Goal: Check status: Check status

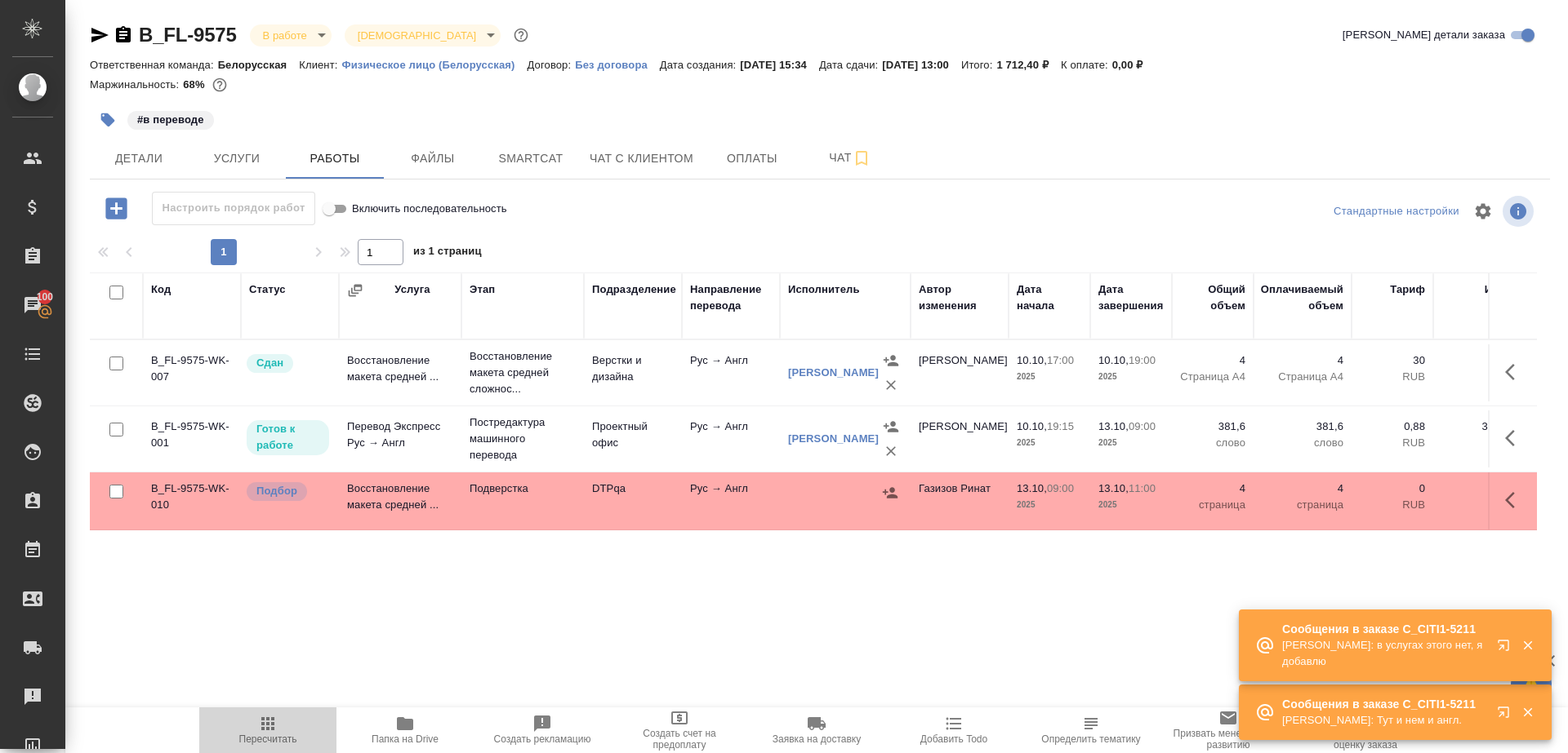
click at [270, 722] on icon "button" at bounding box center [268, 724] width 20 height 20
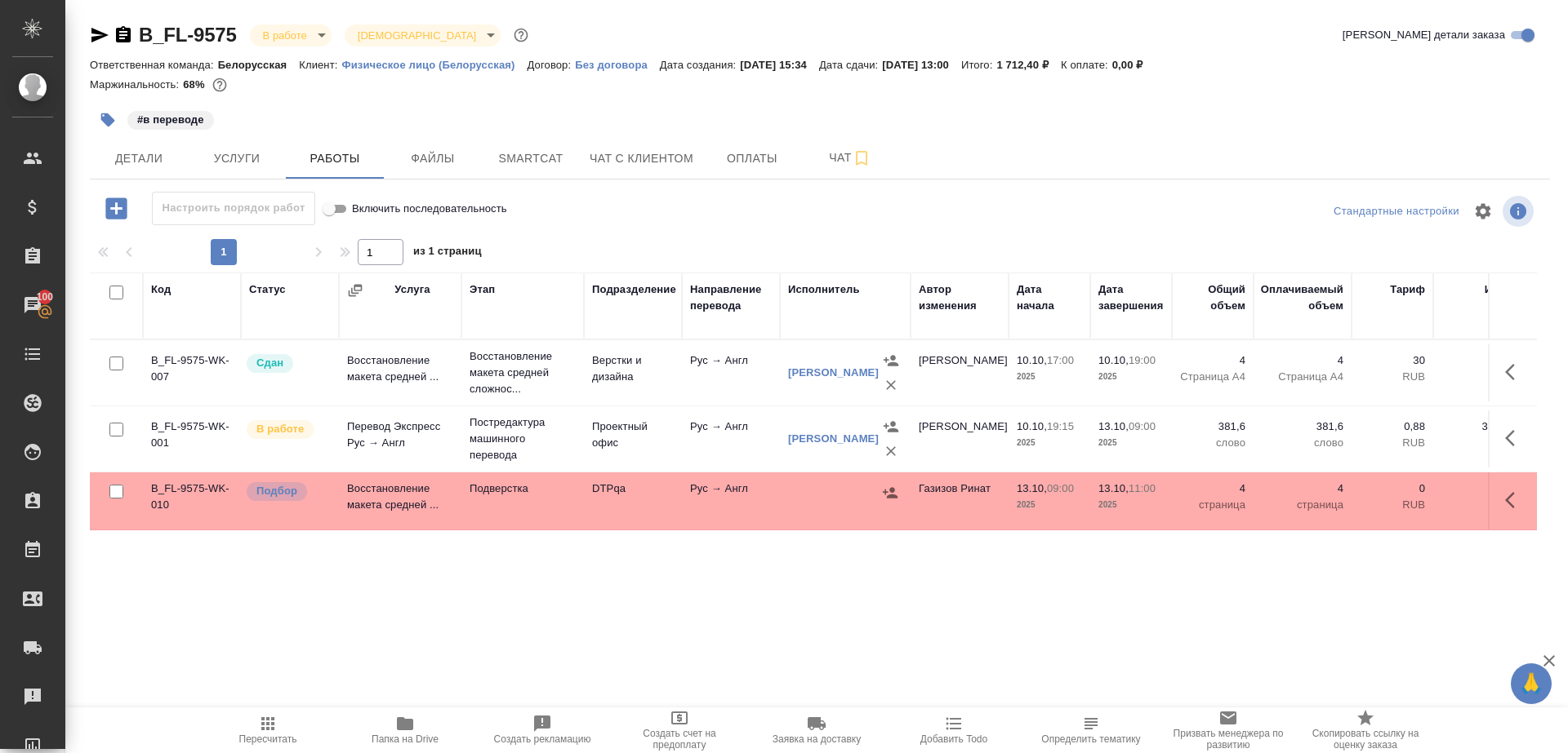
click at [520, 137] on div "#в переводе" at bounding box center [577, 120] width 973 height 36
click at [520, 148] on span "Smartcat" at bounding box center [530, 158] width 78 height 21
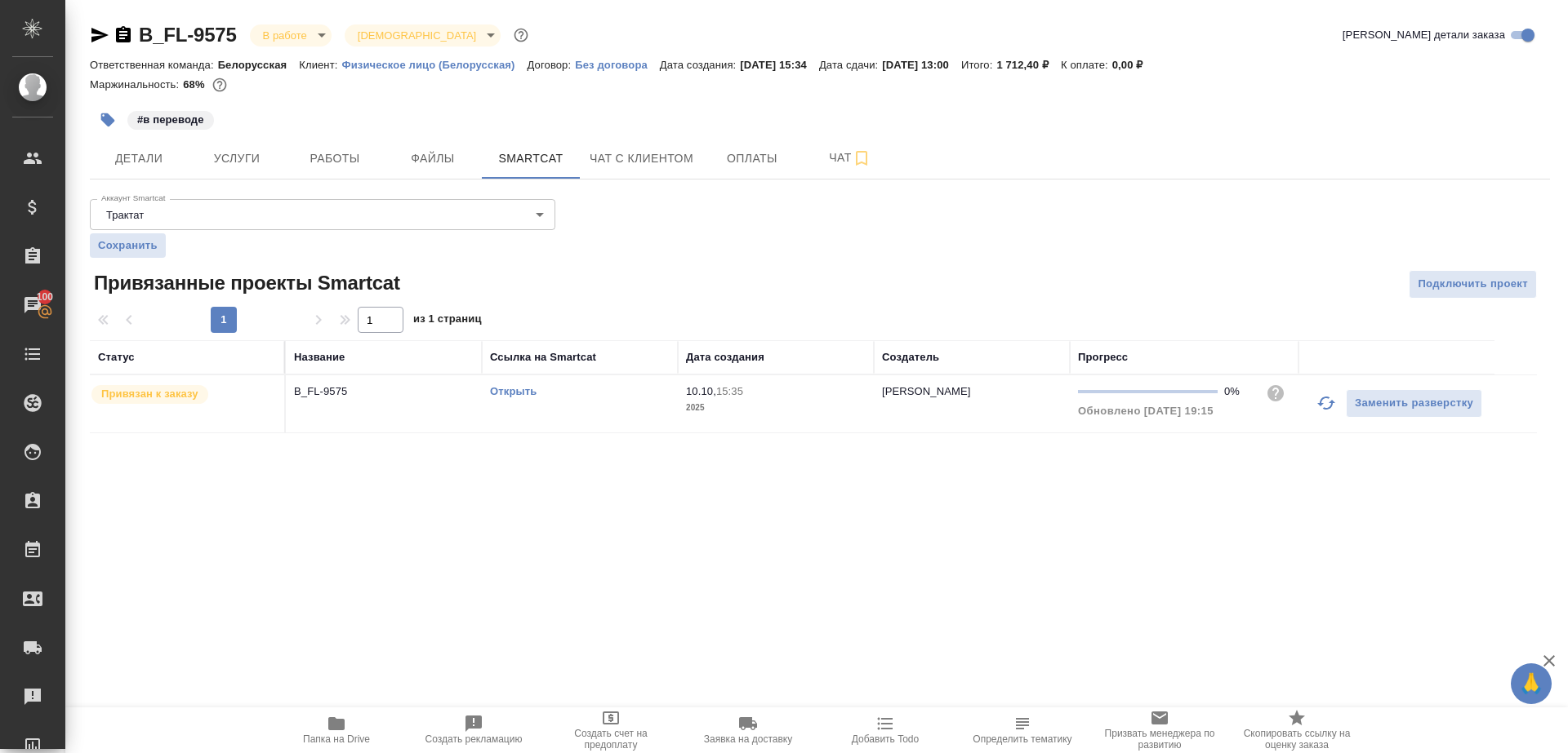
click at [524, 390] on link "Открыть" at bounding box center [514, 391] width 47 height 13
click at [302, 145] on button "Работы" at bounding box center [334, 158] width 98 height 40
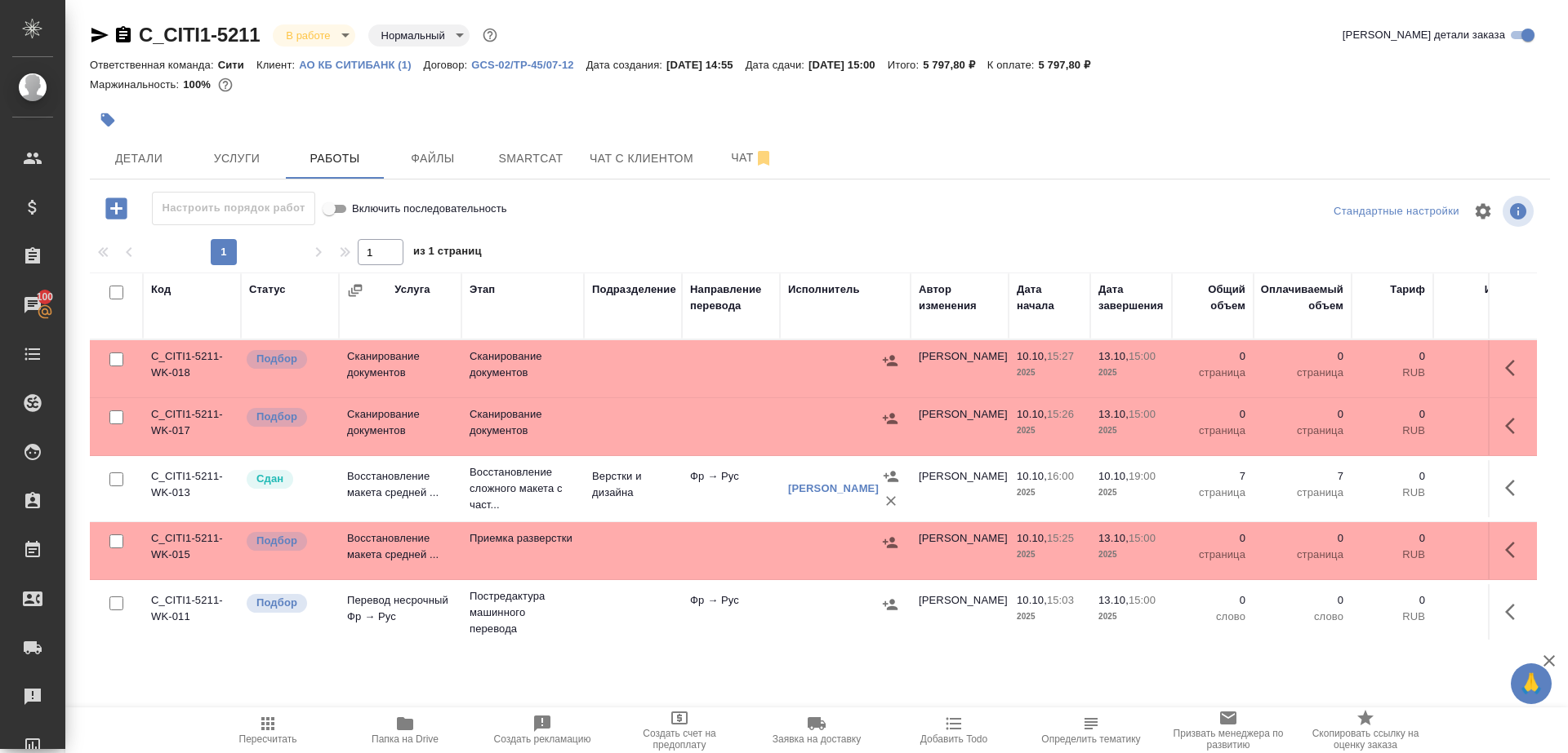
click at [277, 731] on span "Пересчитать" at bounding box center [268, 730] width 118 height 31
click at [277, 731] on icon "button" at bounding box center [268, 724] width 20 height 20
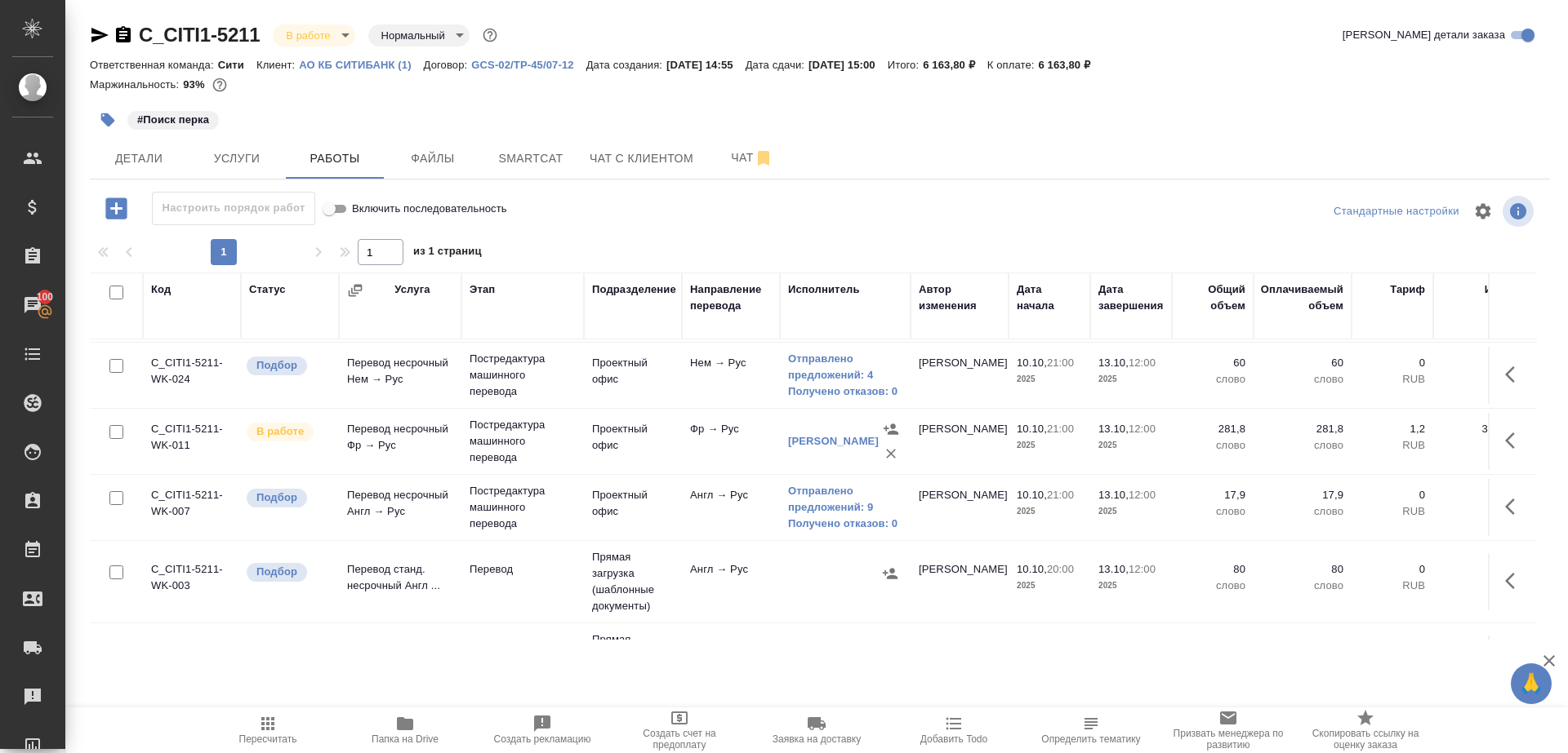
scroll to position [168, 0]
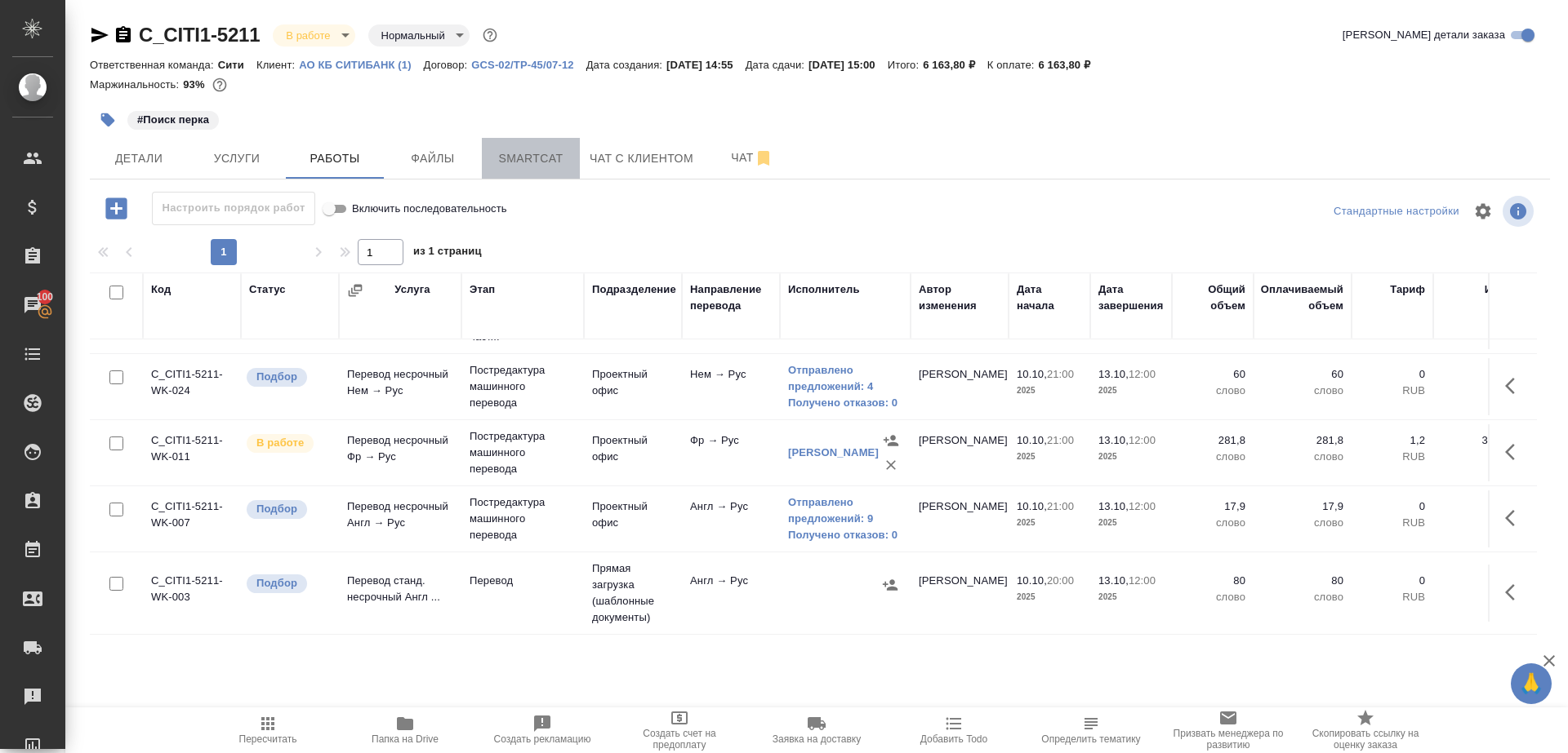
click at [522, 166] on span "Smartcat" at bounding box center [530, 158] width 78 height 21
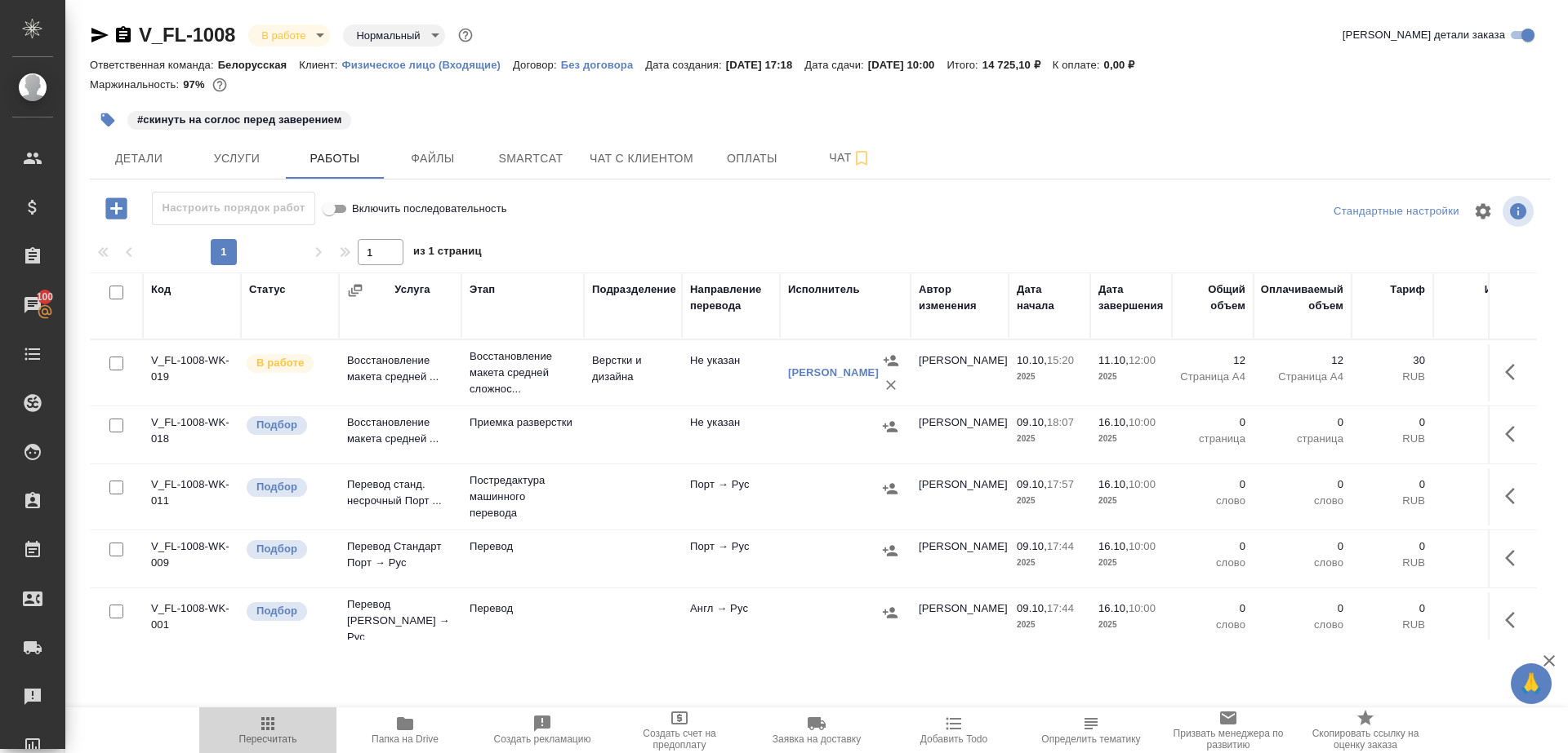
click at [262, 729] on icon "button" at bounding box center [268, 723] width 13 height 13
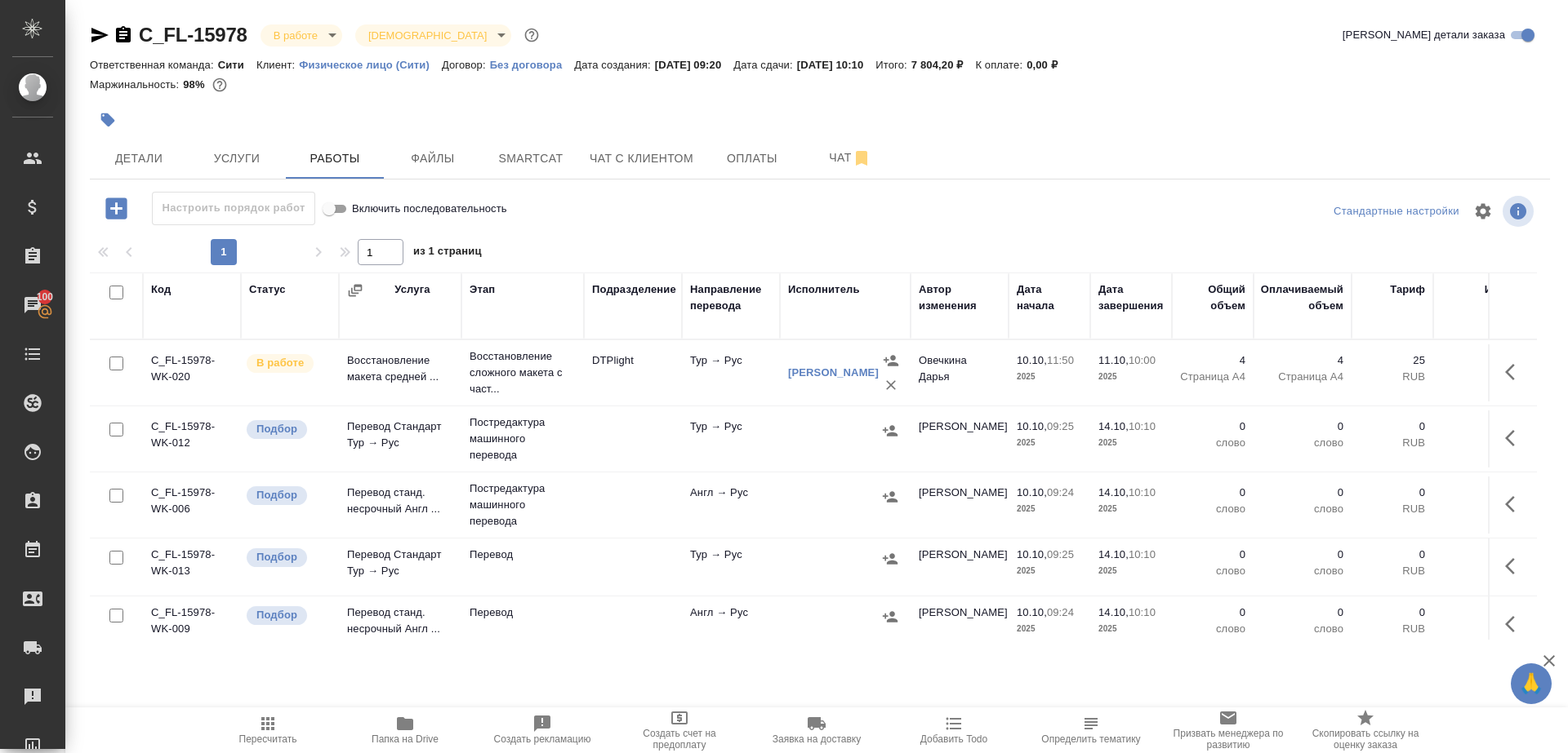
click at [242, 731] on span "Пересчитать" at bounding box center [268, 730] width 118 height 31
